Goal: Task Accomplishment & Management: Use online tool/utility

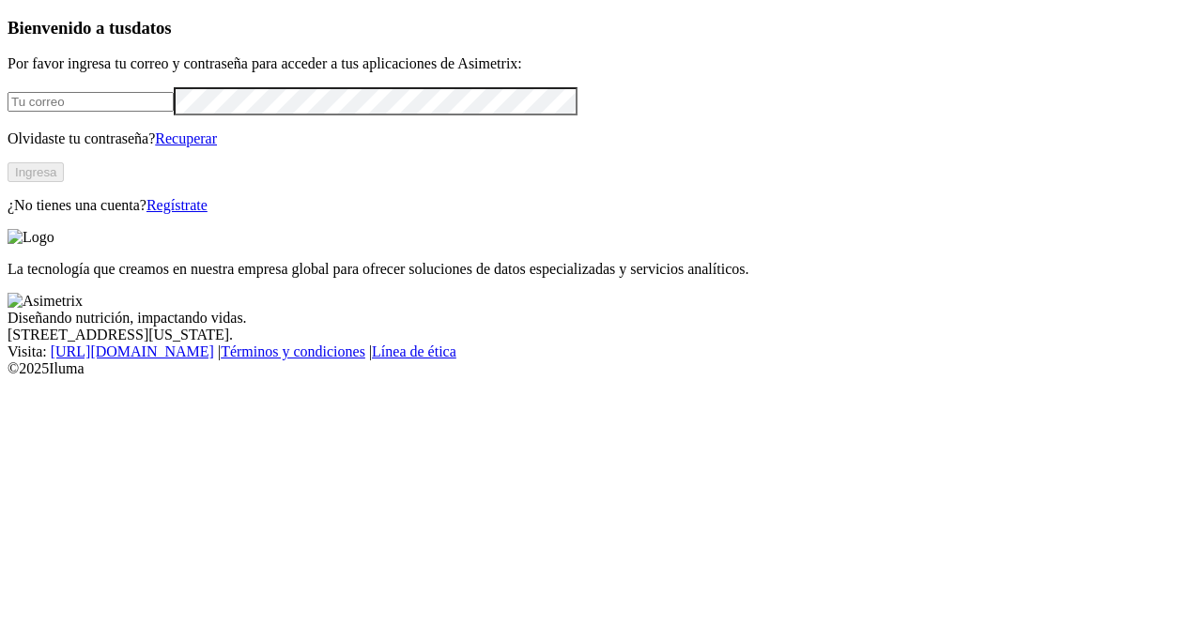
type input "[PERSON_NAME][EMAIL_ADDRESS][DOMAIN_NAME]"
click at [64, 182] on button "Ingresa" at bounding box center [36, 172] width 56 height 20
